Goal: Check status: Check status

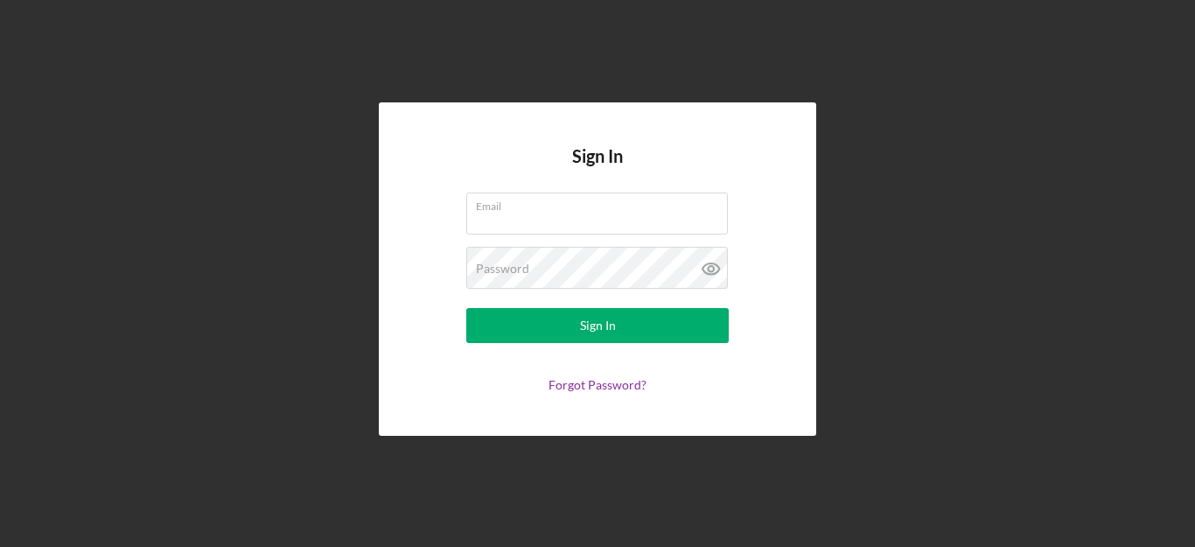
type input "[PERSON_NAME][EMAIL_ADDRESS][DOMAIN_NAME]"
click at [531, 344] on form "Email [PERSON_NAME][EMAIL_ADDRESS][DOMAIN_NAME] Password Sign In Forgot Passwor…" at bounding box center [597, 291] width 350 height 199
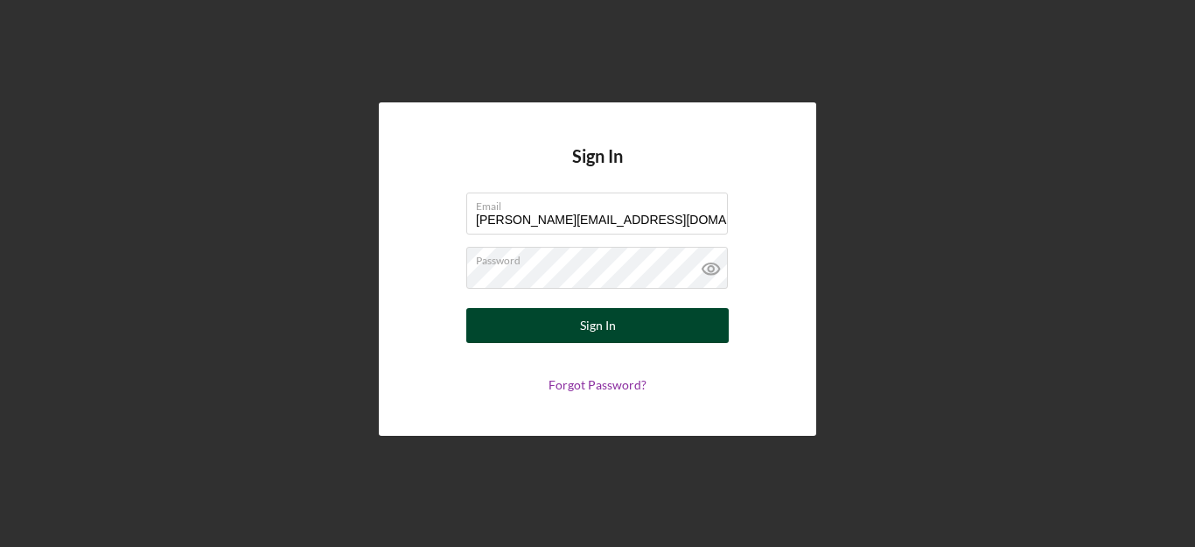
click at [531, 334] on button "Sign In" at bounding box center [597, 325] width 262 height 35
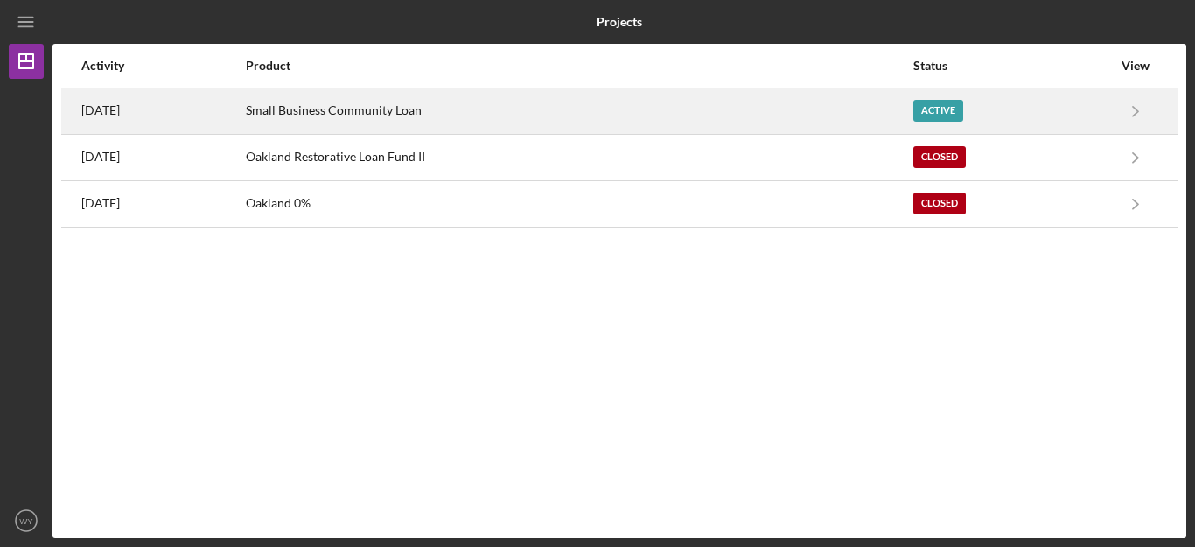
click at [496, 118] on div "Small Business Community Loan" at bounding box center [578, 111] width 665 height 44
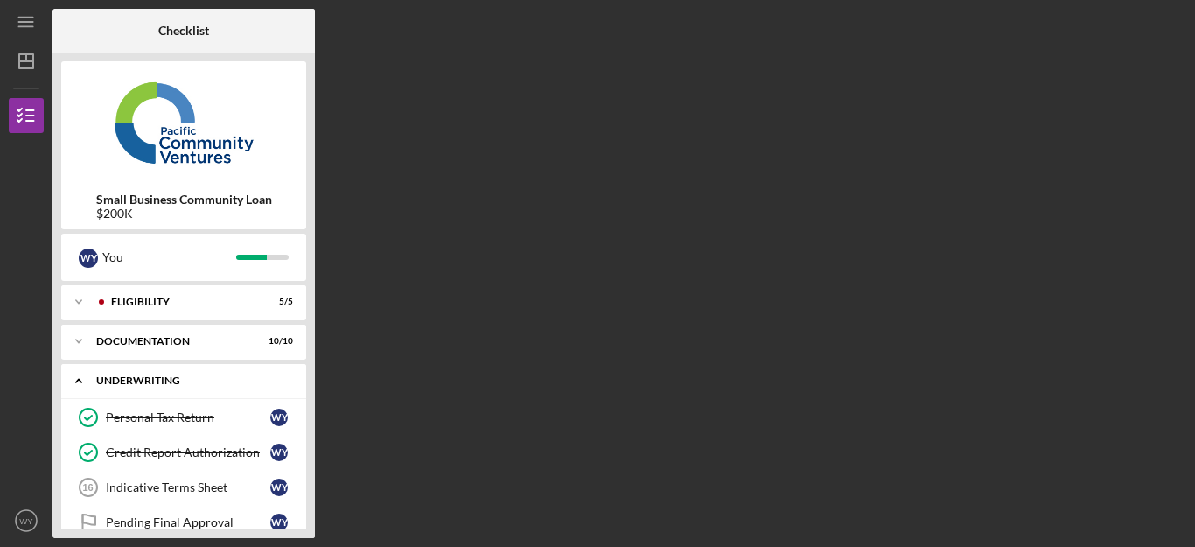
click at [259, 378] on div "Underwriting" at bounding box center [190, 380] width 188 height 10
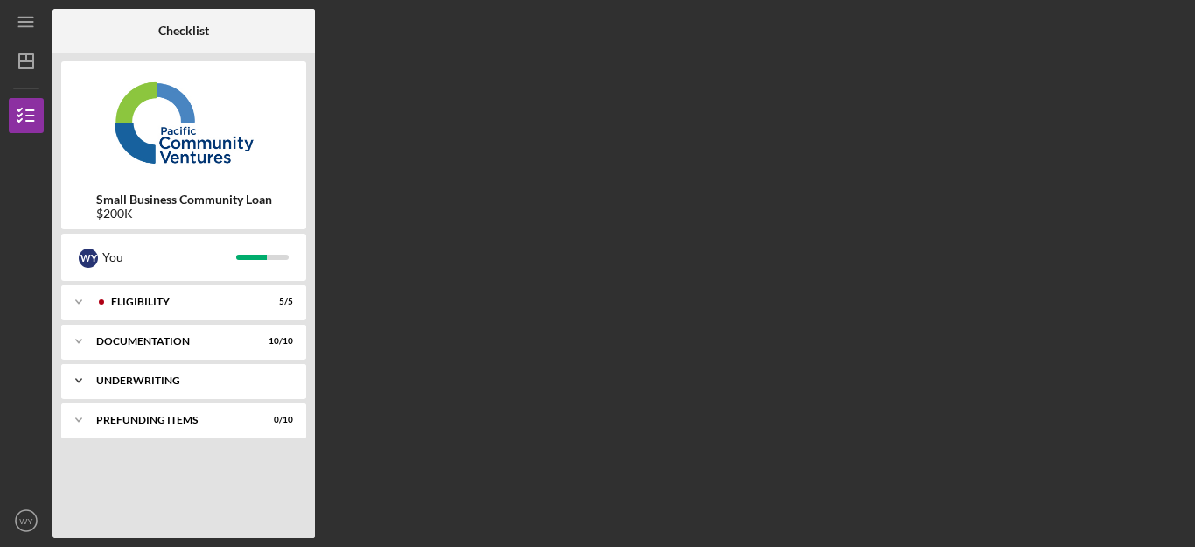
click at [259, 378] on div "Underwriting" at bounding box center [190, 380] width 188 height 10
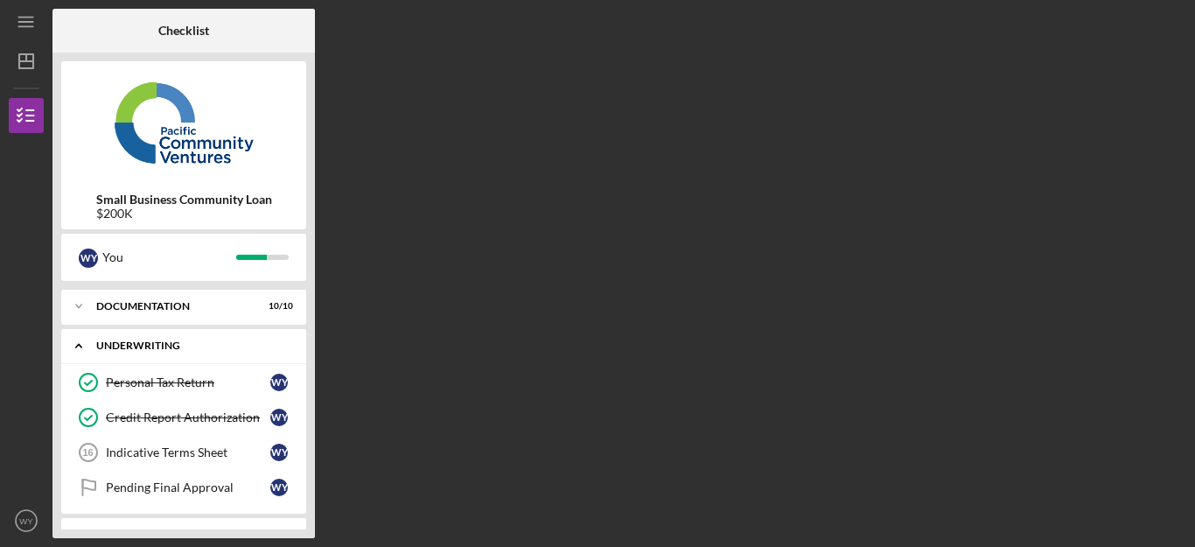
scroll to position [67, 0]
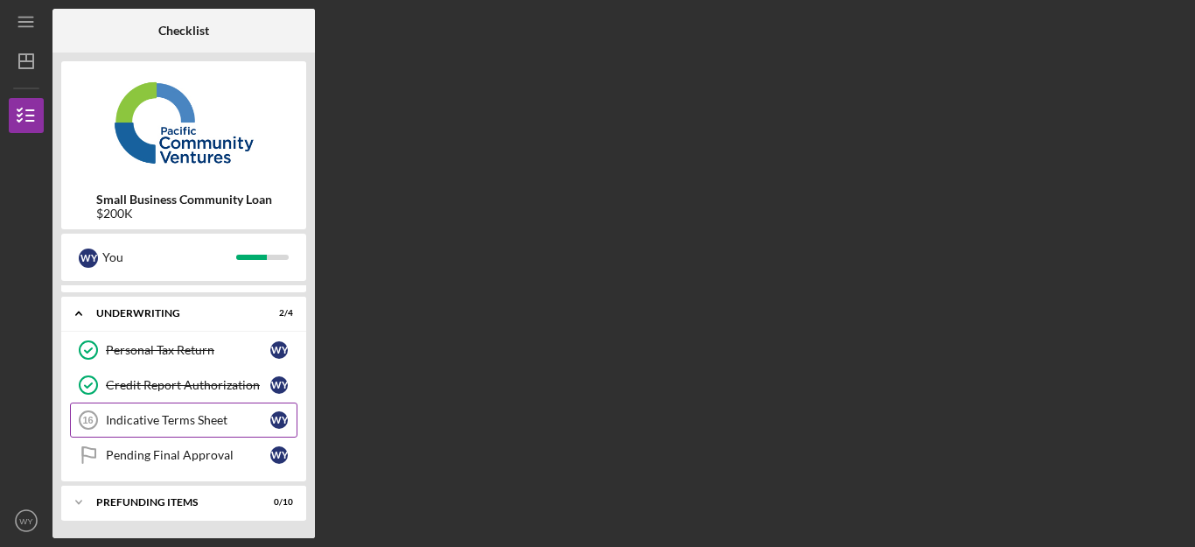
click at [214, 424] on div "Indicative Terms Sheet" at bounding box center [188, 420] width 164 height 14
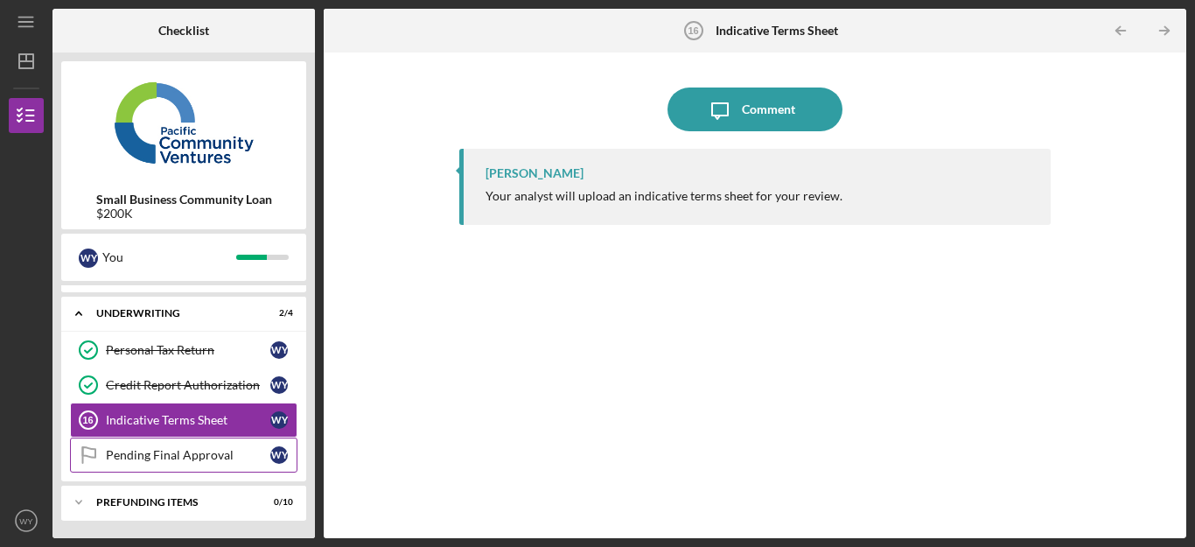
click at [207, 451] on div "Pending Final Approval" at bounding box center [188, 455] width 164 height 14
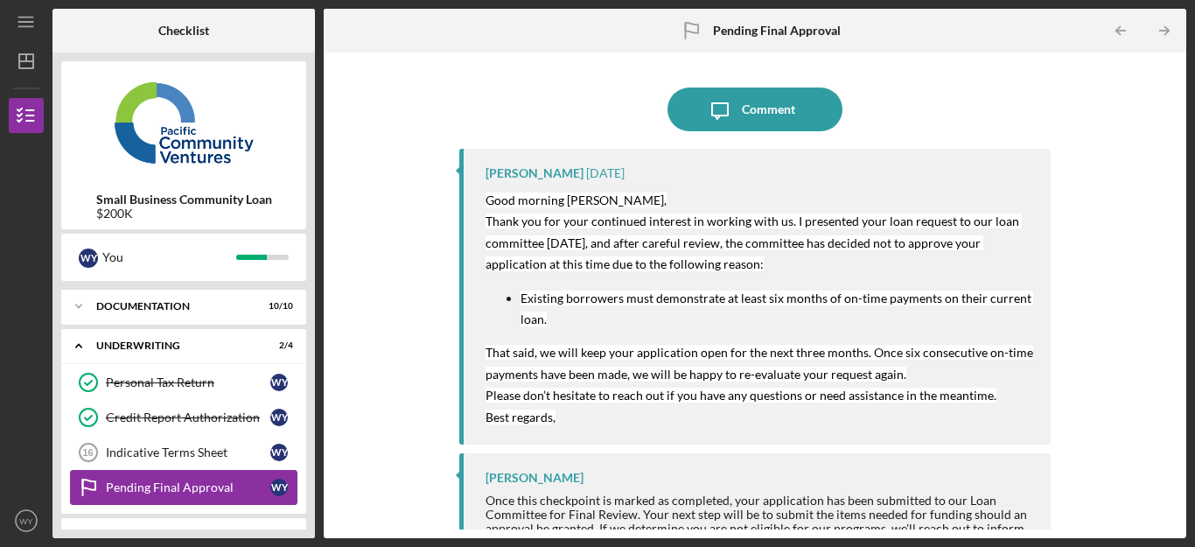
scroll to position [67, 0]
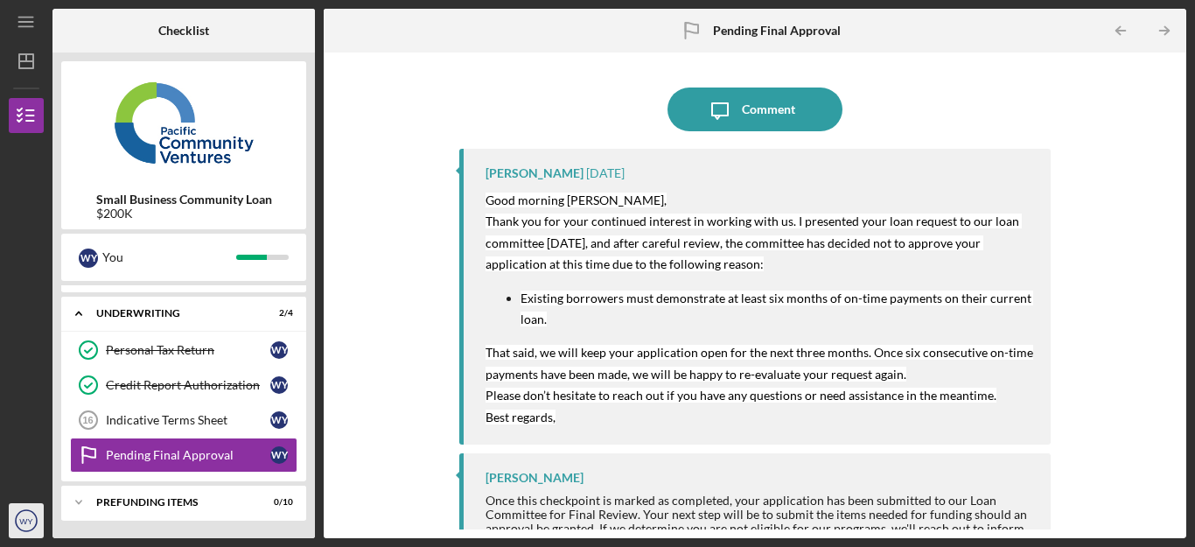
click at [20, 526] on icon "WY" at bounding box center [26, 520] width 35 height 44
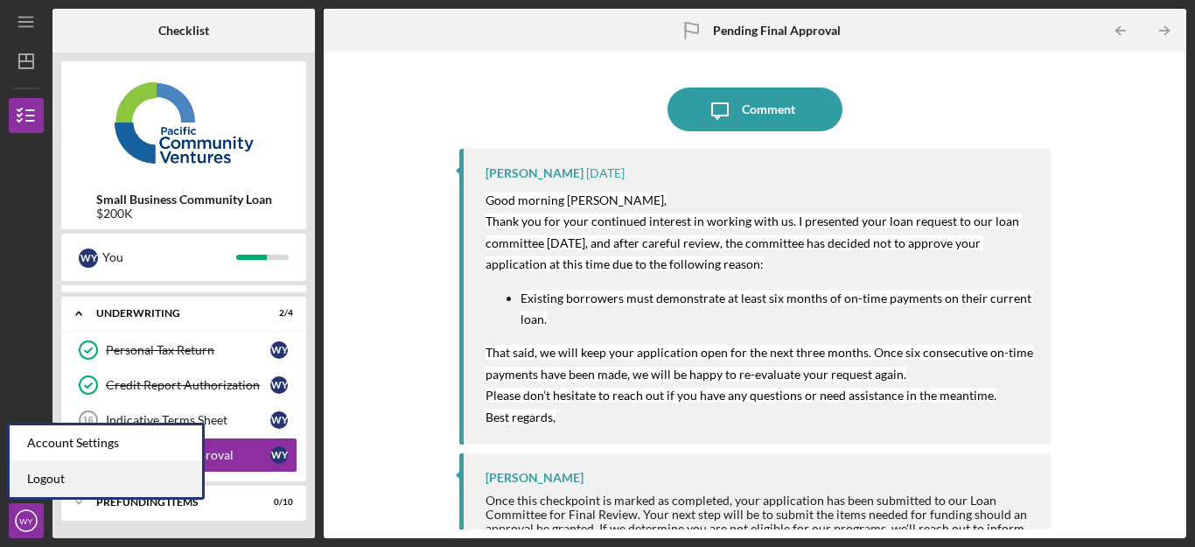
click at [76, 485] on link "Logout" at bounding box center [106, 479] width 192 height 36
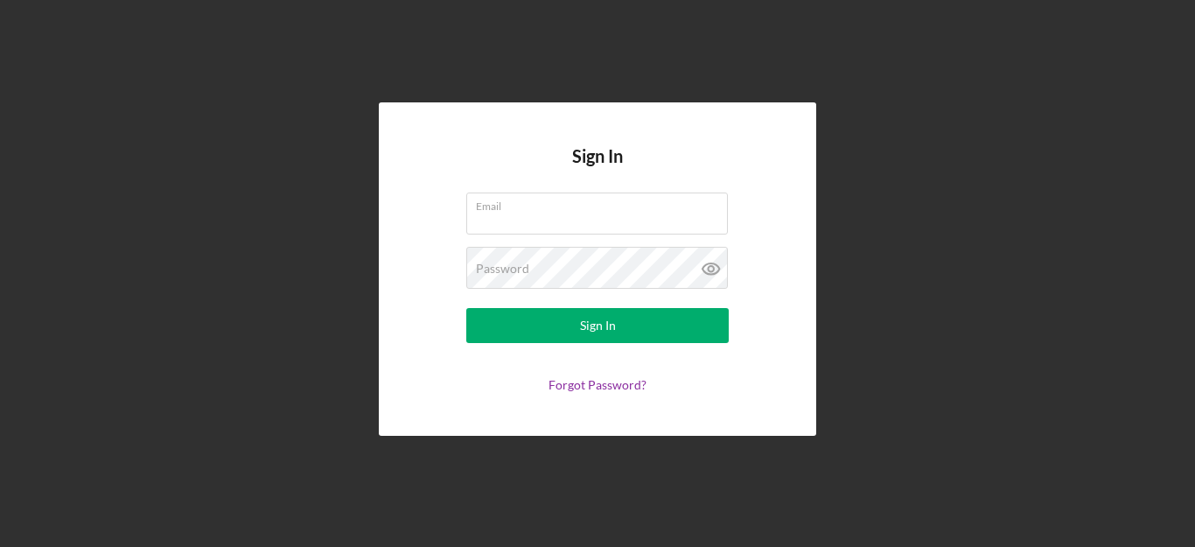
type input "[PERSON_NAME][EMAIL_ADDRESS][DOMAIN_NAME]"
